Goal: Task Accomplishment & Management: Use online tool/utility

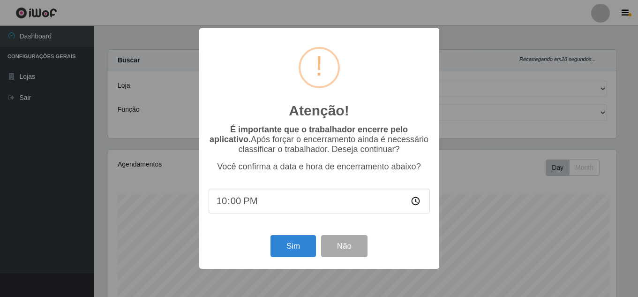
select select "462"
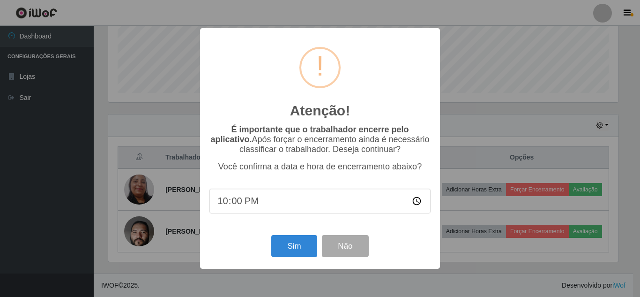
scroll to position [194, 510]
click at [593, 186] on div "Atenção! × É importante que o trabalhador encerre pelo aplicativo. Após forçar …" at bounding box center [320, 148] width 640 height 297
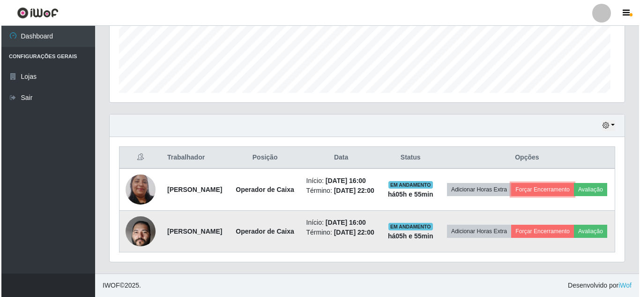
scroll to position [194, 515]
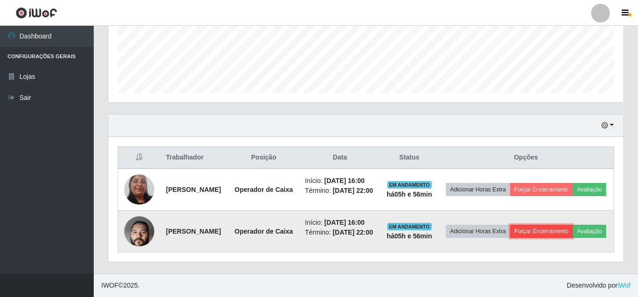
click at [572, 236] on button "Forçar Encerramento" at bounding box center [541, 230] width 63 height 13
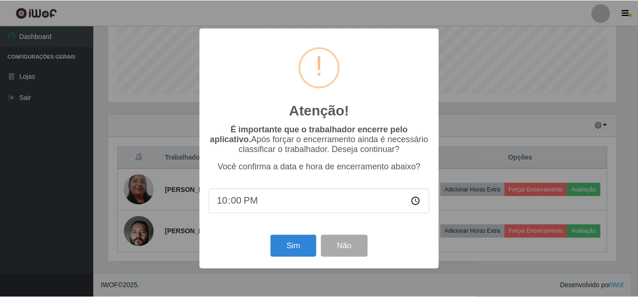
scroll to position [194, 510]
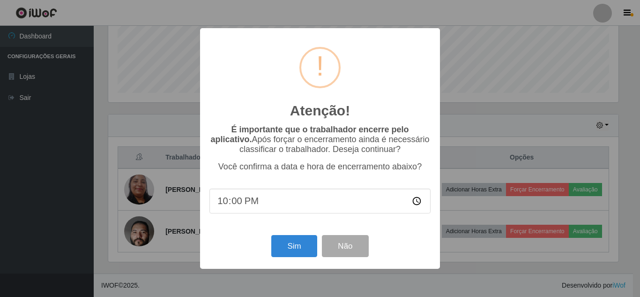
click at [287, 235] on div "Sim Não" at bounding box center [319, 245] width 221 height 27
click at [291, 244] on button "Sim" at bounding box center [293, 246] width 45 height 22
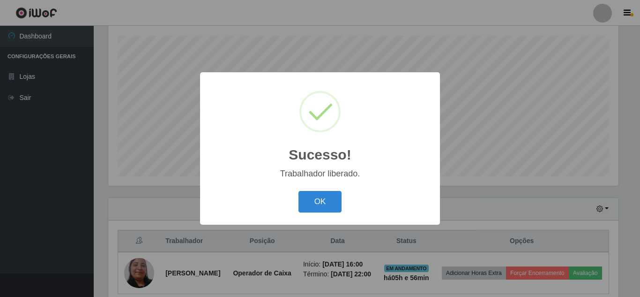
click at [321, 190] on div "OK Cancel" at bounding box center [319, 201] width 221 height 27
click at [320, 203] on button "OK" at bounding box center [321, 202] width 44 height 22
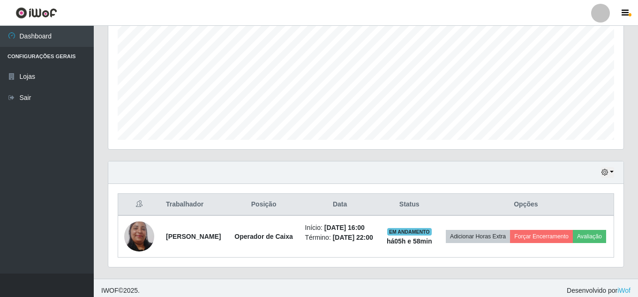
scroll to position [206, 0]
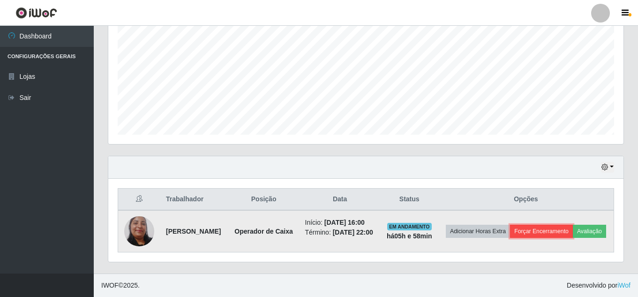
click at [573, 224] on button "Forçar Encerramento" at bounding box center [541, 230] width 63 height 13
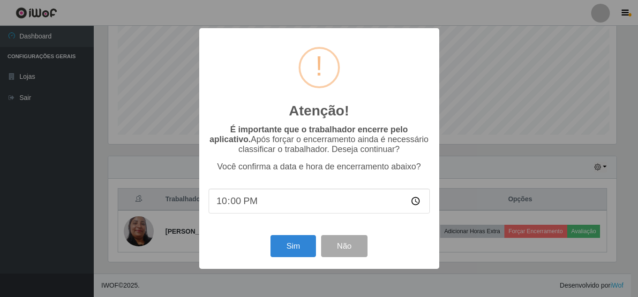
scroll to position [194, 510]
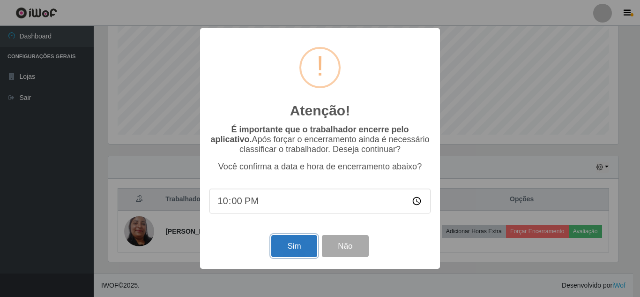
click at [295, 245] on button "Sim" at bounding box center [293, 246] width 45 height 22
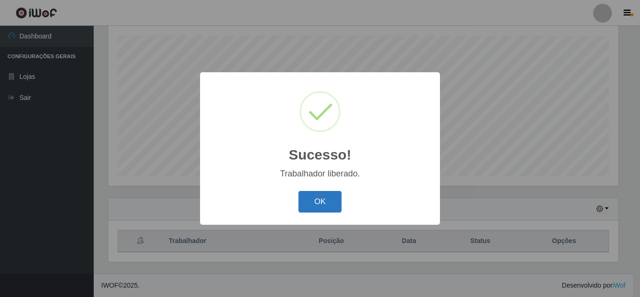
click at [320, 200] on button "OK" at bounding box center [321, 202] width 44 height 22
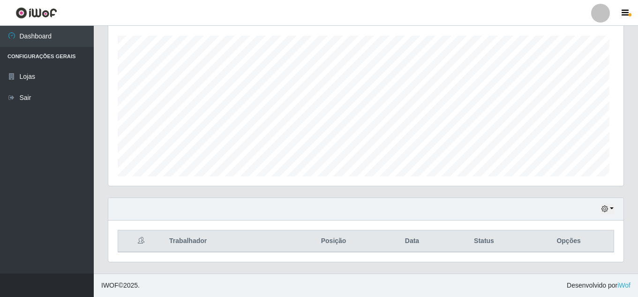
scroll to position [194, 515]
